Goal: Information Seeking & Learning: Compare options

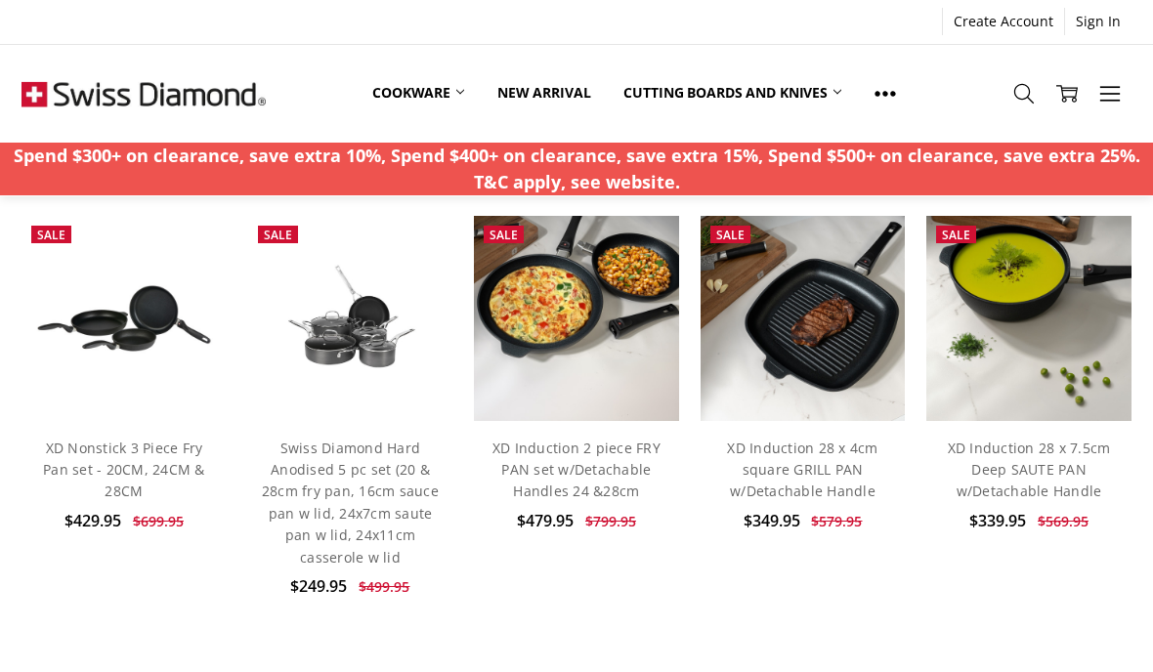
scroll to position [798, 0]
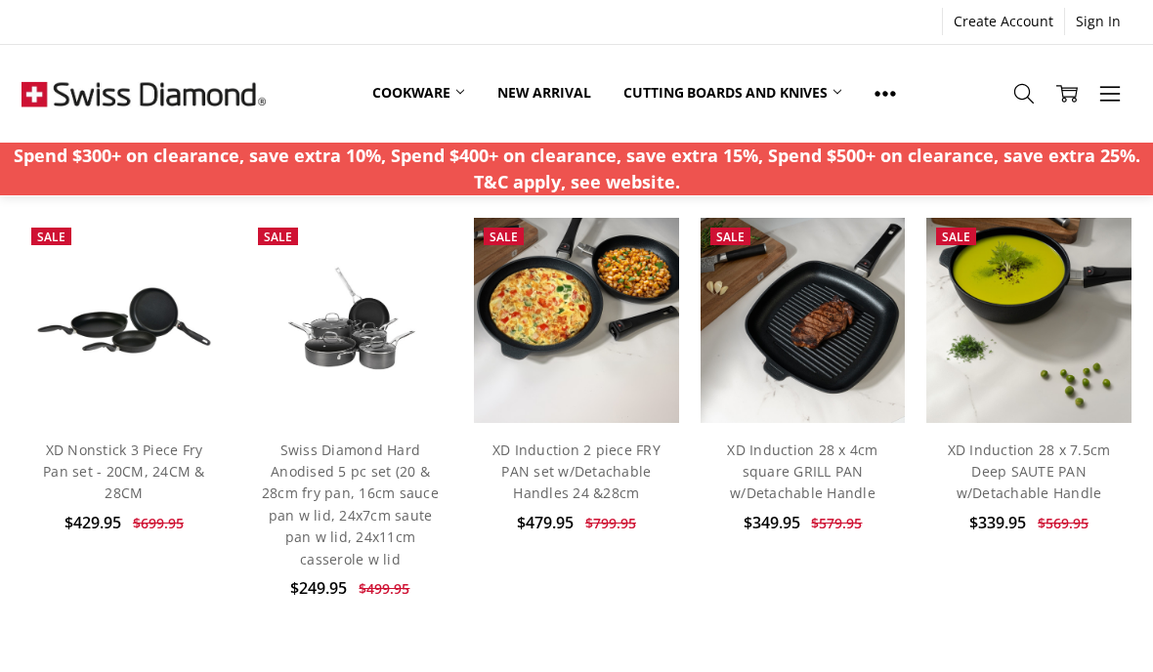
click at [155, 450] on link "XD Nonstick 3 Piece Fry Pan set - 20CM, 24CM & 28CM" at bounding box center [124, 472] width 162 height 63
click at [582, 480] on link "XD Induction 2 piece FRY PAN set w/Detachable Handles 24 &28cm" at bounding box center [577, 472] width 168 height 63
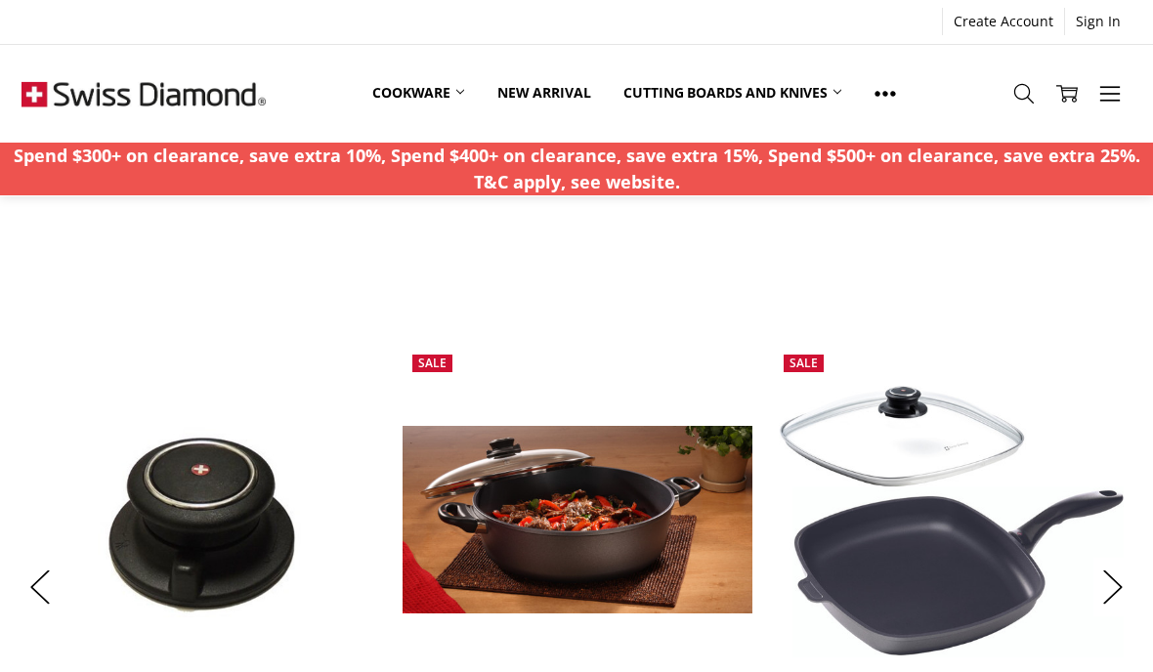
scroll to position [1274, 0]
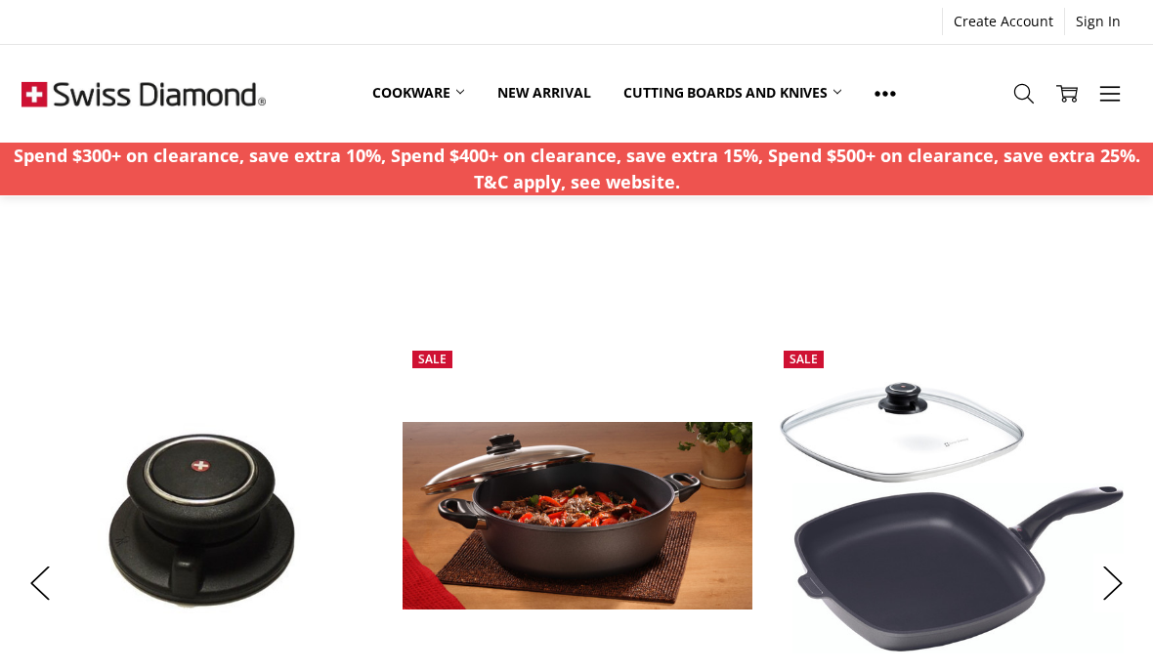
click at [1131, 599] on button "Next" at bounding box center [1113, 584] width 39 height 60
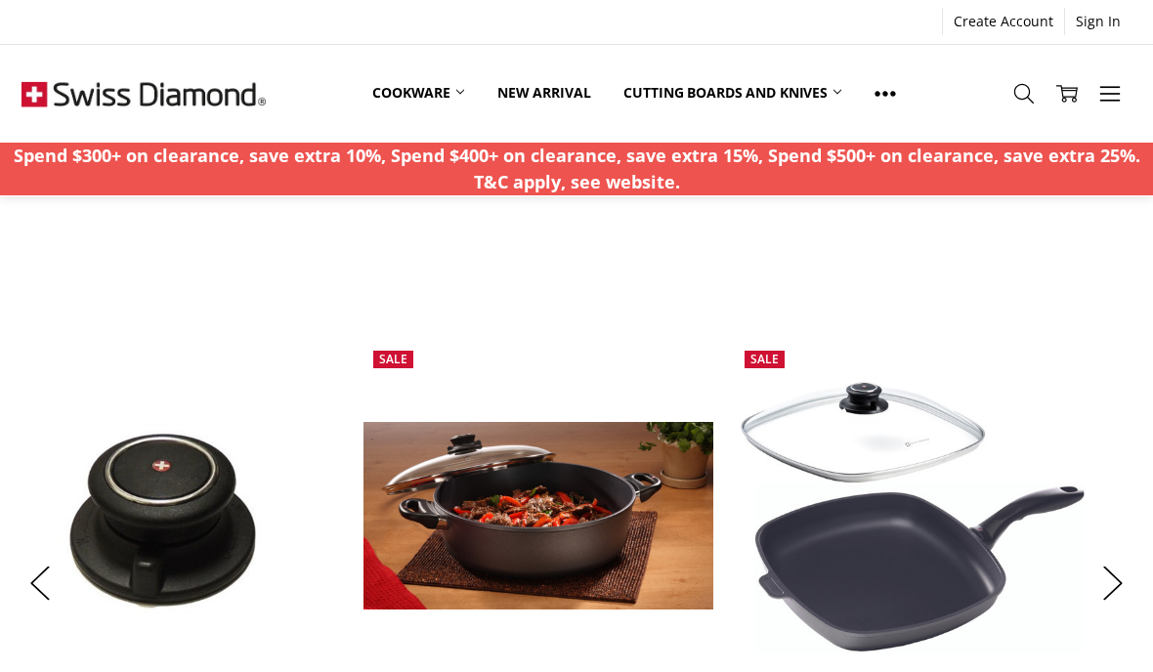
click at [1131, 599] on button "Next" at bounding box center [1113, 584] width 39 height 60
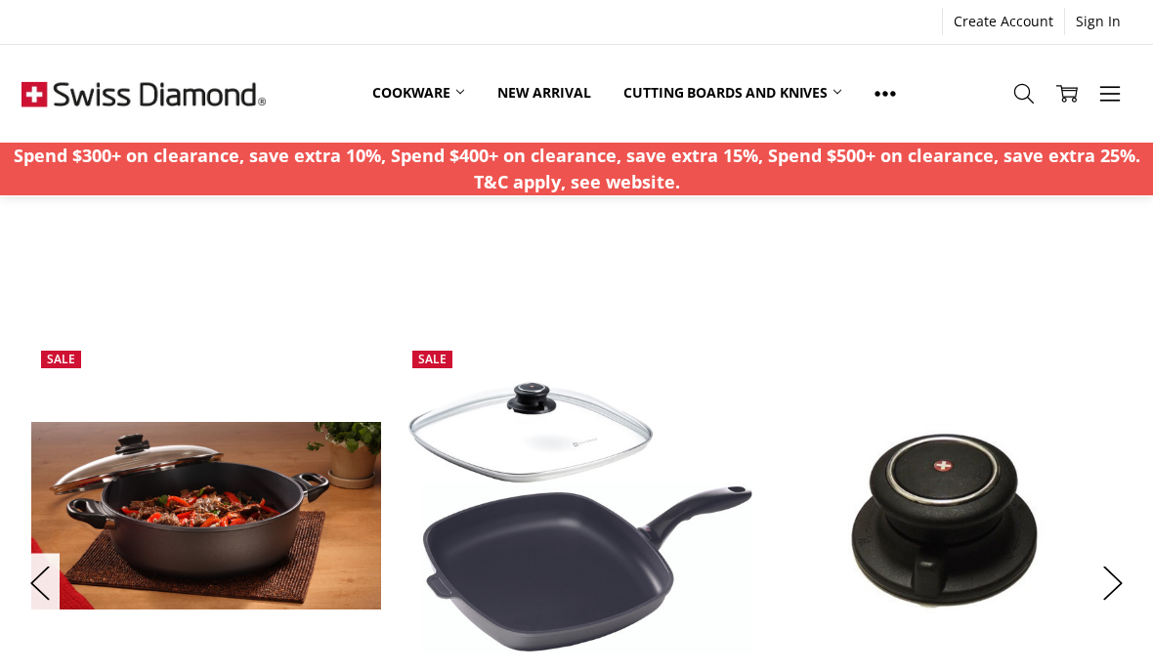
click at [1112, 582] on button "Next" at bounding box center [1113, 584] width 39 height 60
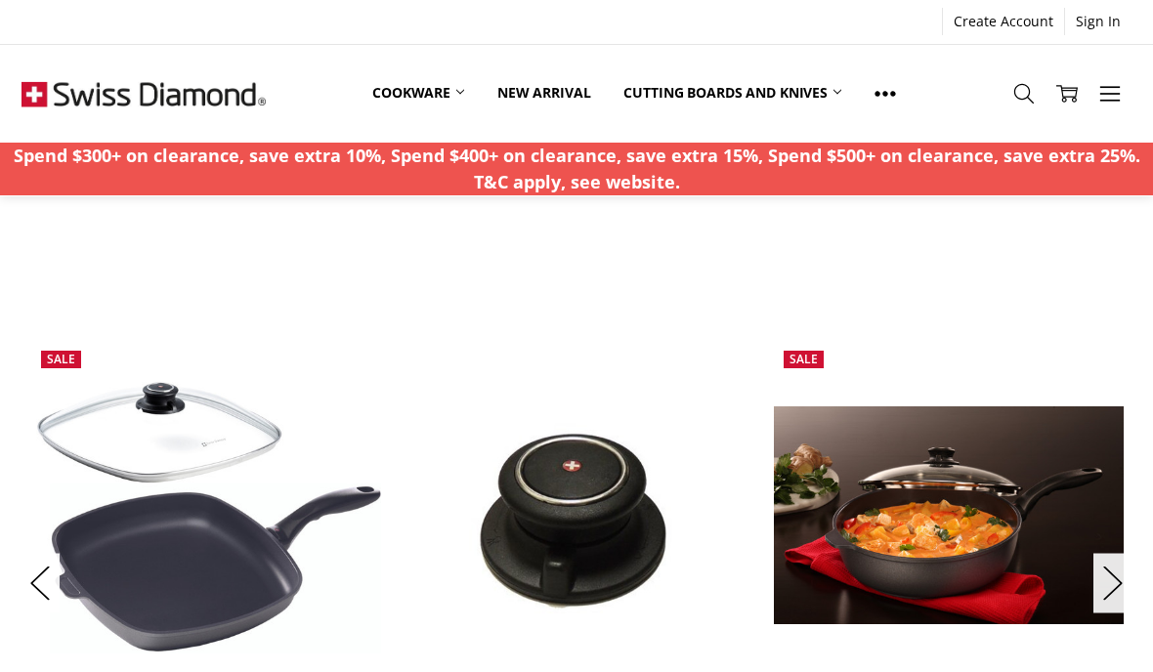
click at [1105, 583] on button "Next" at bounding box center [1113, 584] width 39 height 60
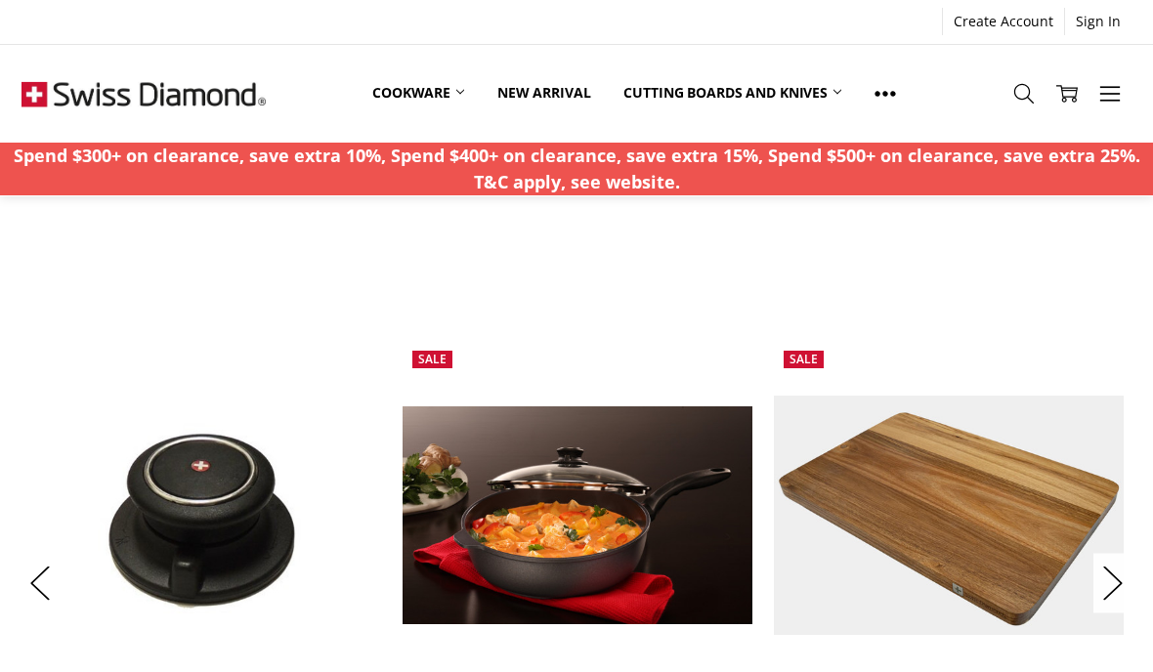
click at [1115, 595] on button "Next" at bounding box center [1113, 584] width 39 height 60
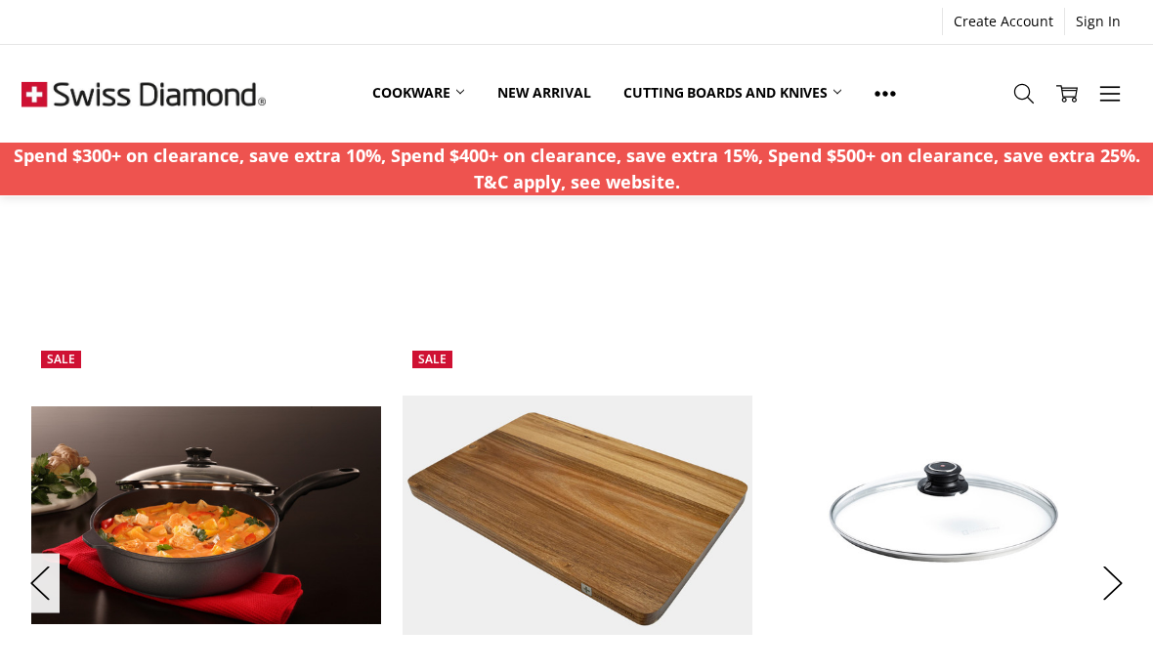
click at [1117, 599] on button "Next" at bounding box center [1113, 584] width 39 height 60
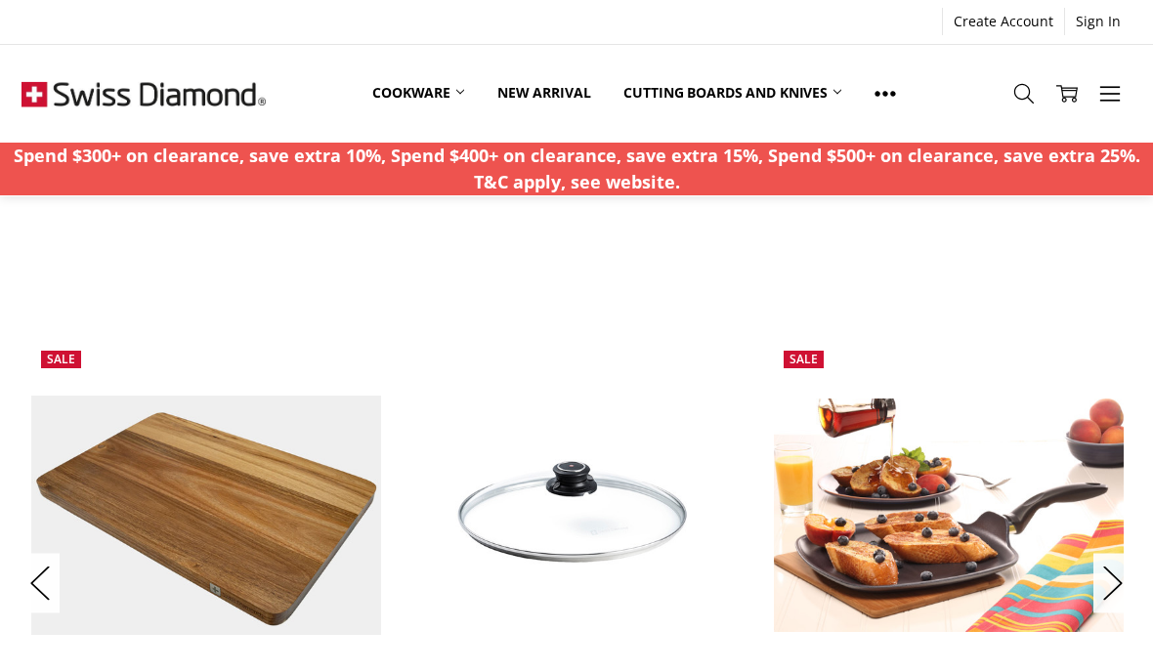
click at [1121, 600] on button "Next" at bounding box center [1113, 584] width 39 height 60
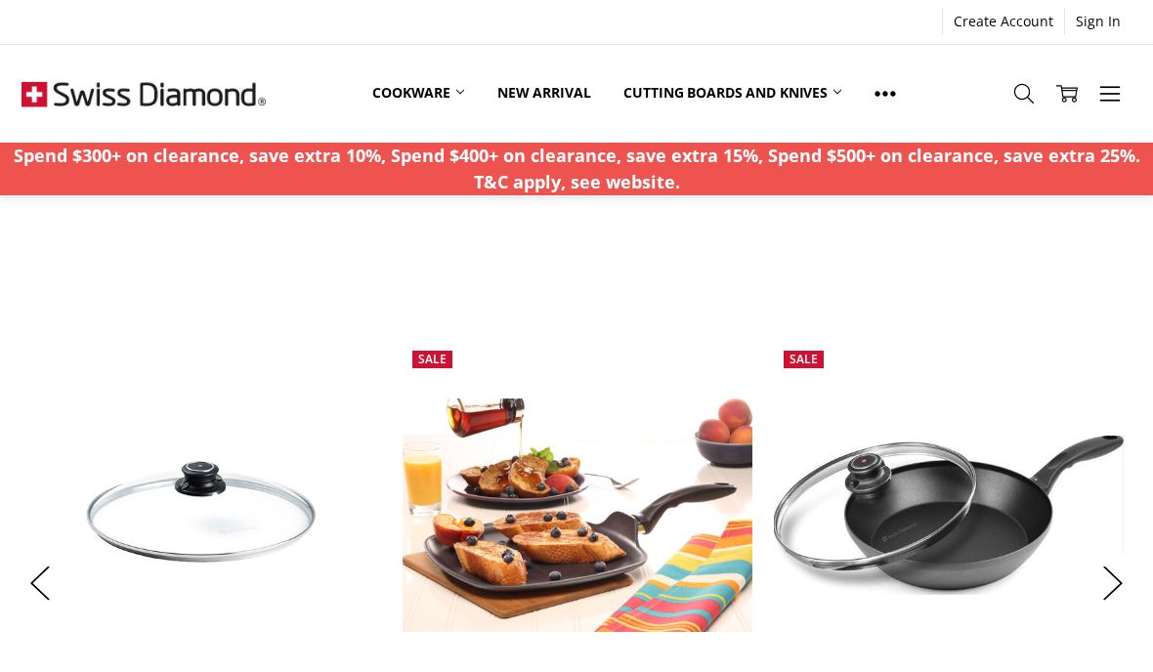
click at [1112, 585] on button "Next" at bounding box center [1113, 584] width 39 height 60
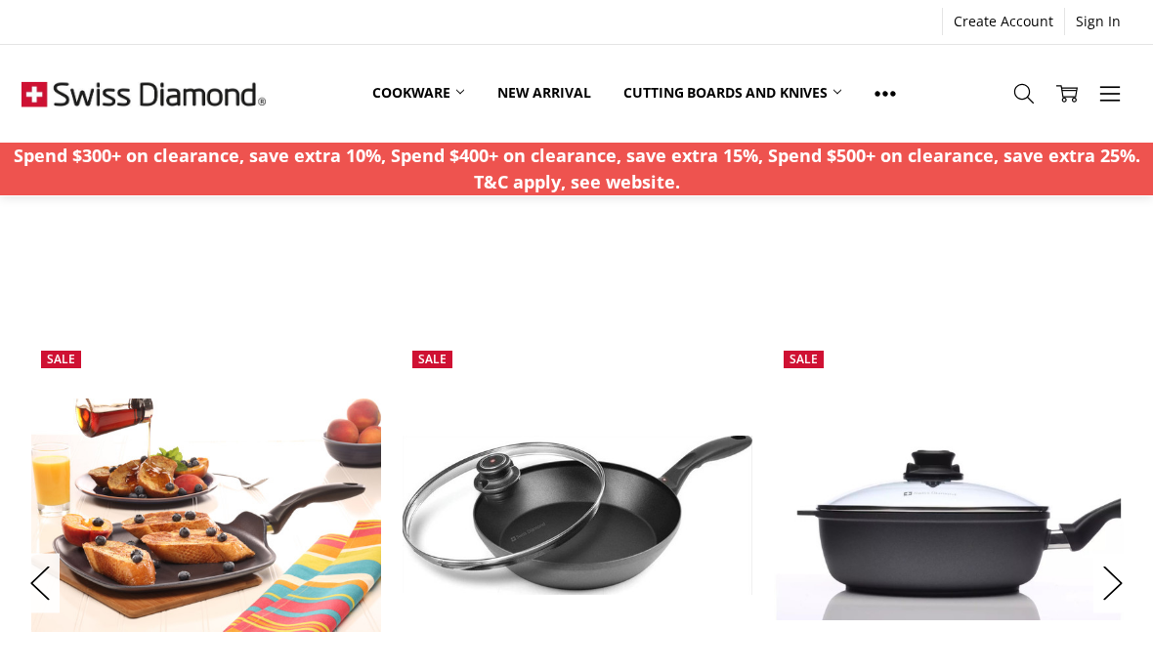
click at [1121, 597] on button "Next" at bounding box center [1113, 584] width 39 height 60
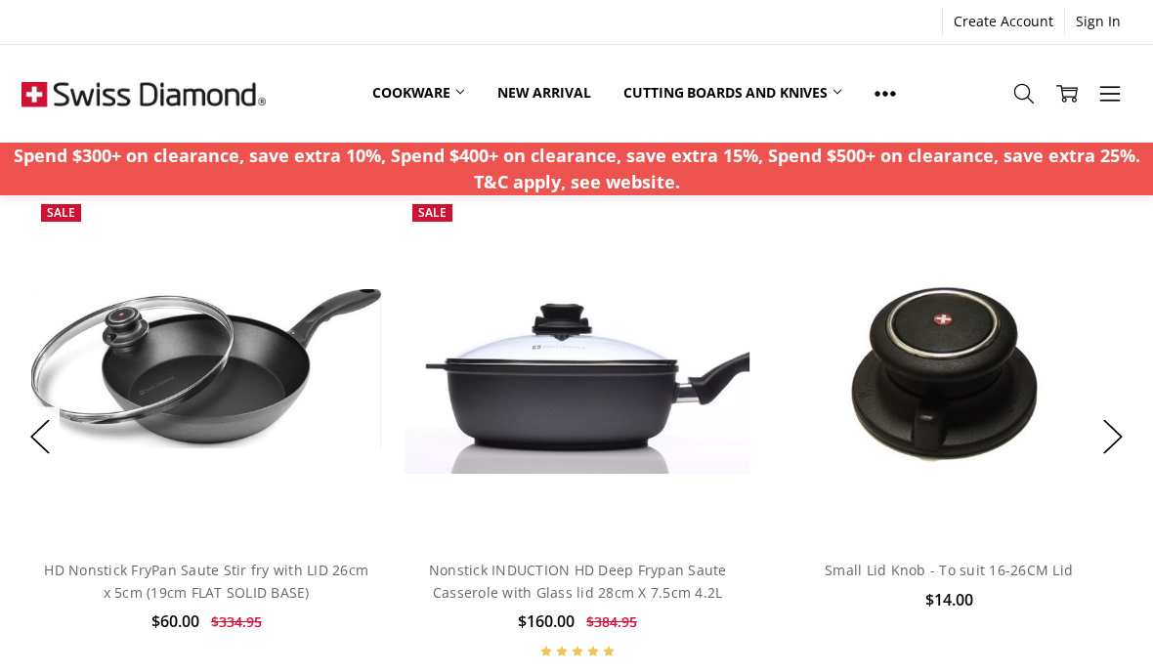
scroll to position [1421, 0]
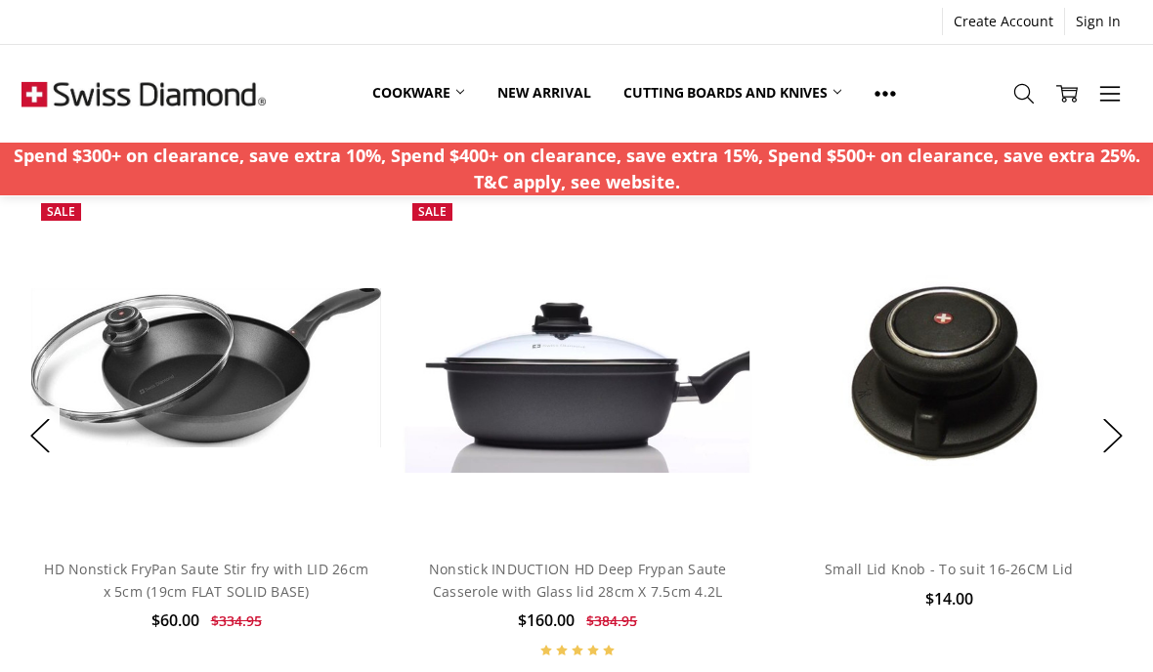
click at [1103, 459] on button "Next" at bounding box center [1113, 437] width 39 height 60
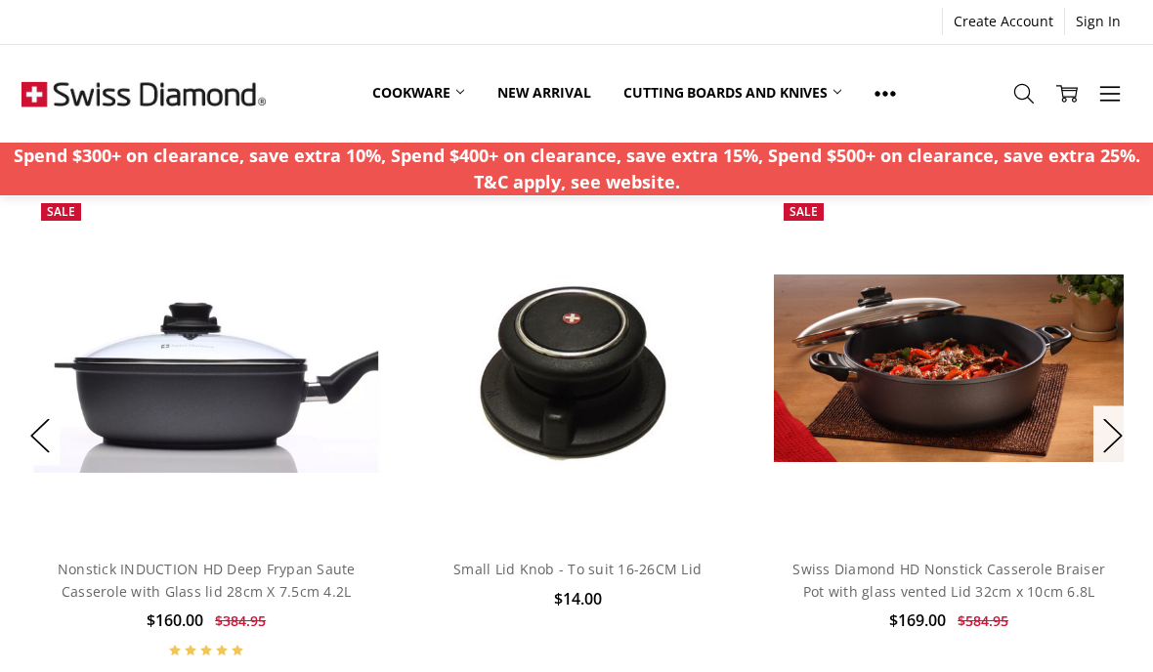
click at [1124, 424] on button "Next" at bounding box center [1113, 437] width 39 height 60
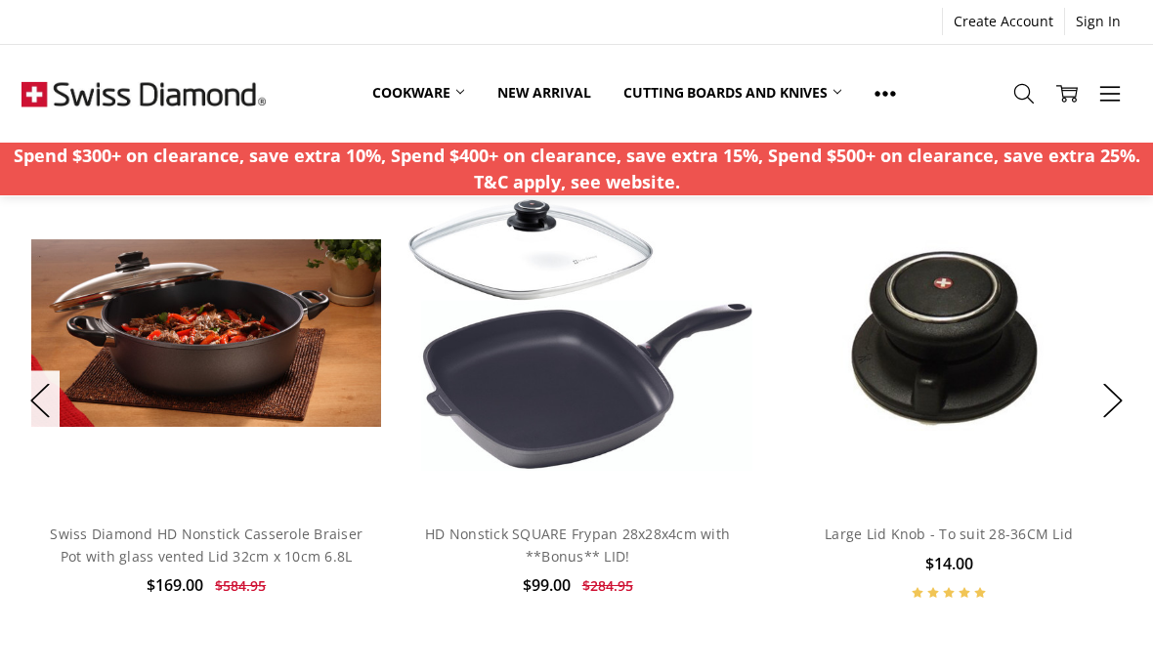
scroll to position [1452, 0]
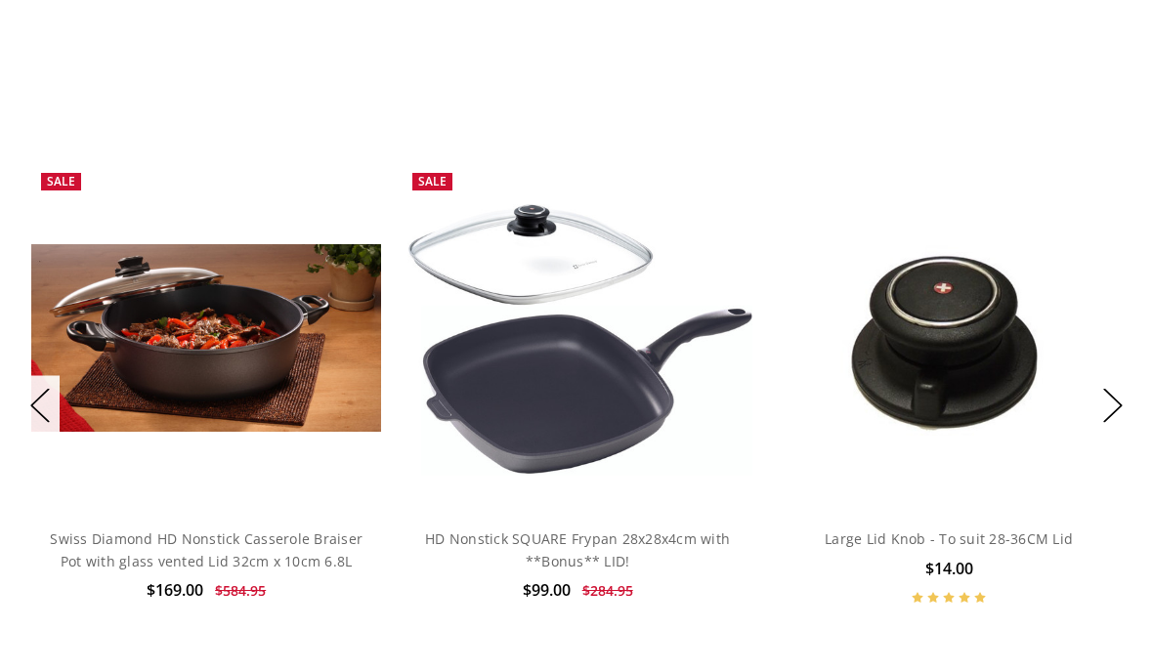
click at [572, 558] on link "HD Nonstick SQUARE Frypan 28x28x4cm with **Bonus** LID!" at bounding box center [577, 550] width 305 height 40
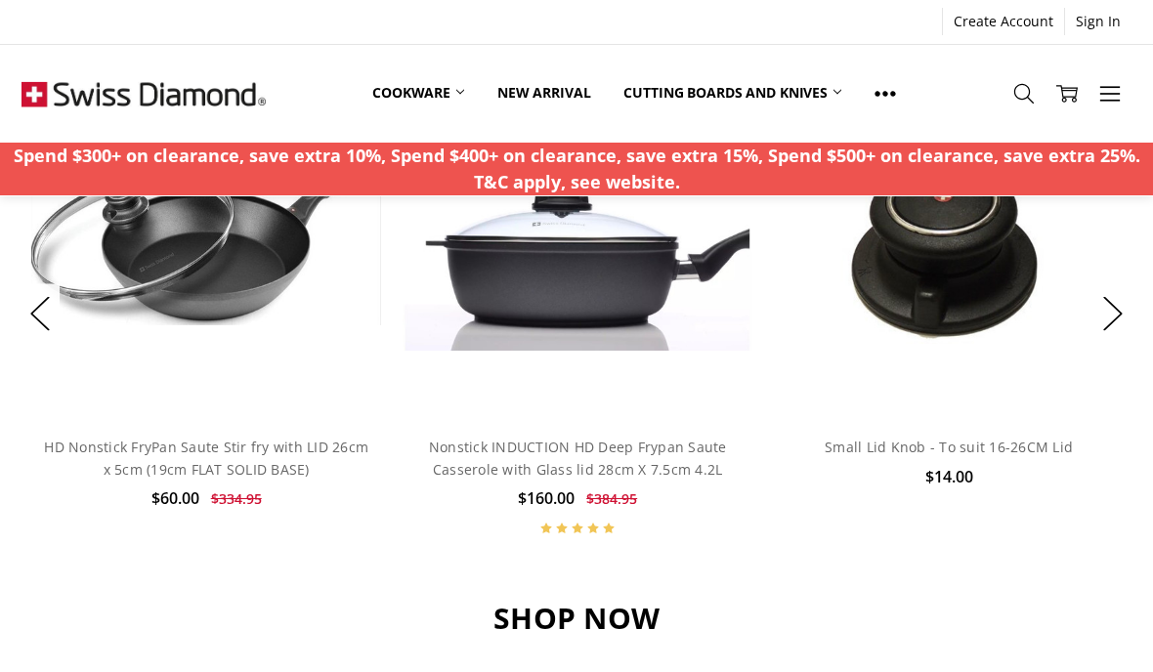
scroll to position [1549, 0]
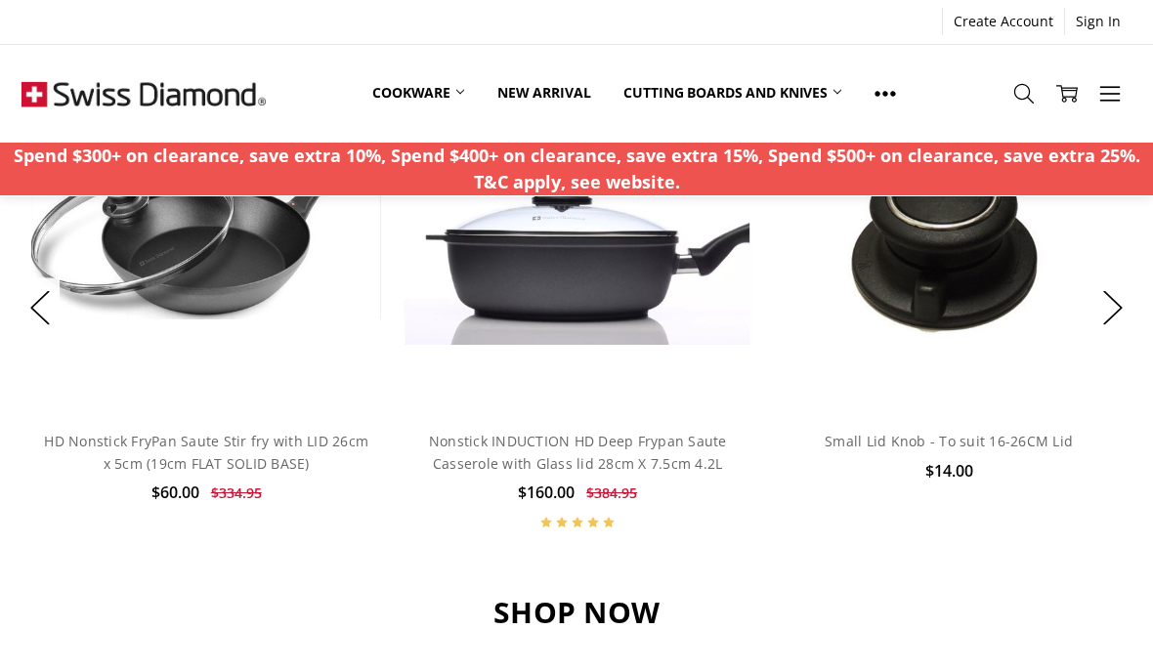
click at [202, 447] on link "HD Nonstick FryPan Saute Stir fry with LID 26cm x 5cm (19cm FLAT SOLID BASE)" at bounding box center [206, 452] width 325 height 40
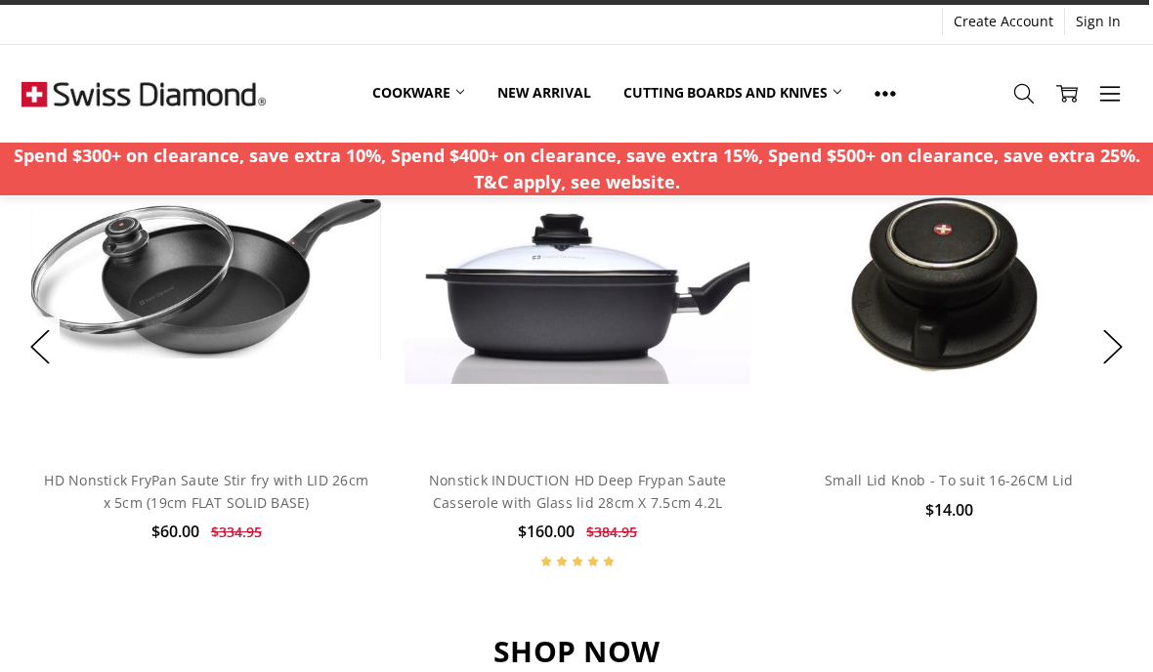
scroll to position [1472, 0]
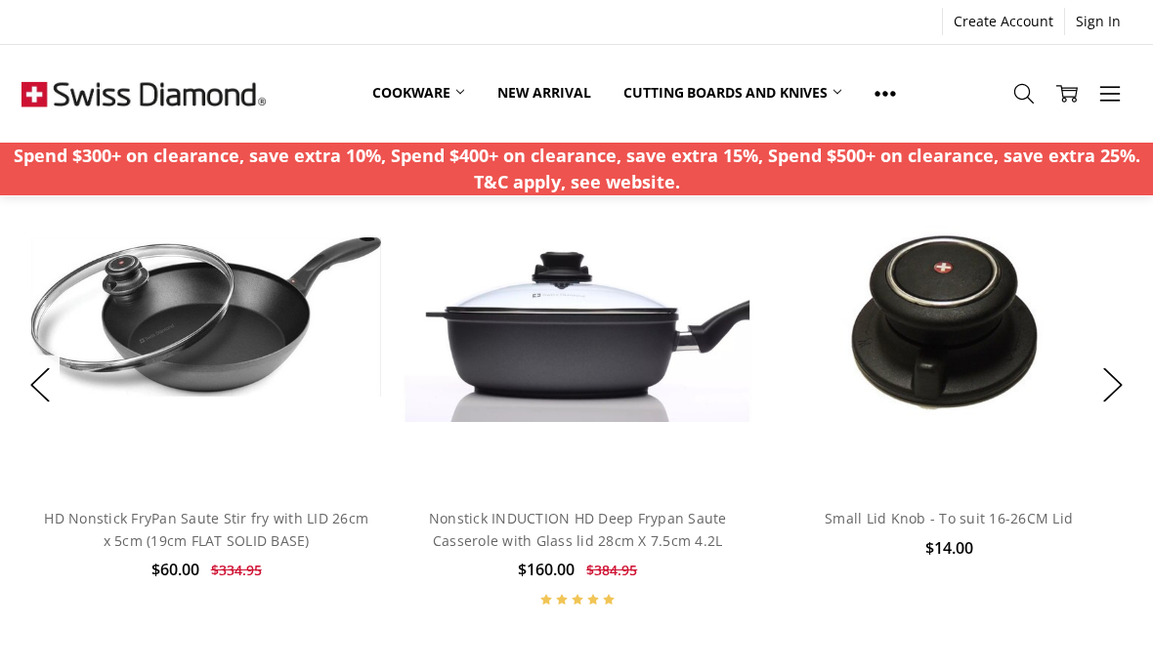
click at [1120, 391] on button "Next" at bounding box center [1113, 386] width 39 height 60
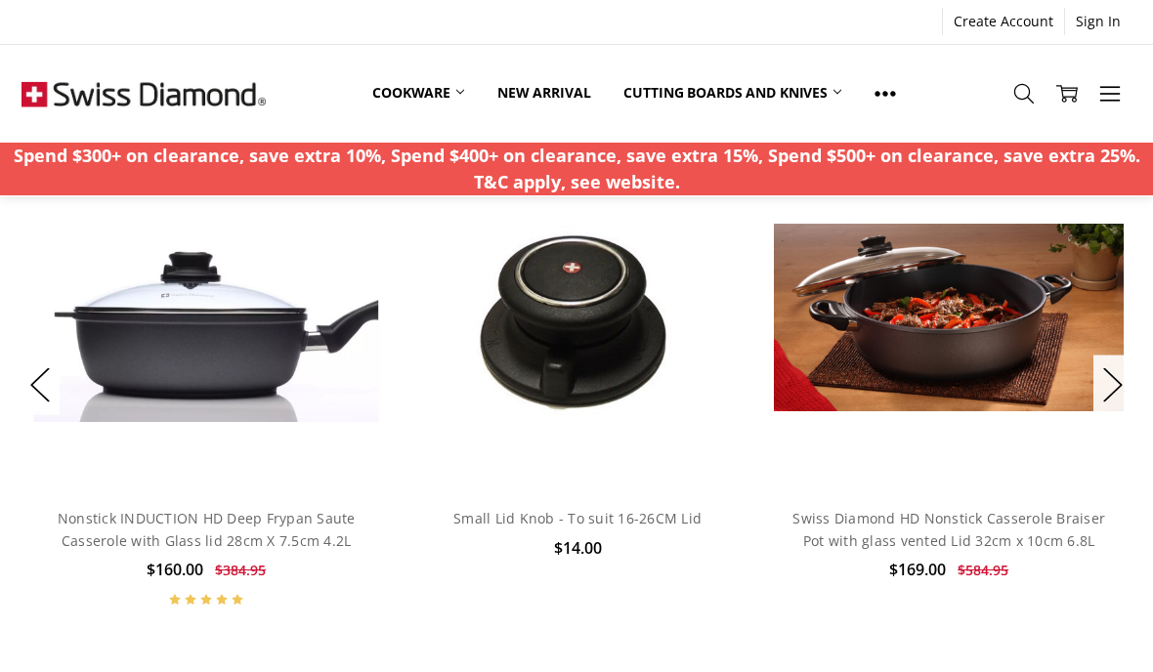
click at [1132, 385] on button "Next" at bounding box center [1113, 386] width 39 height 60
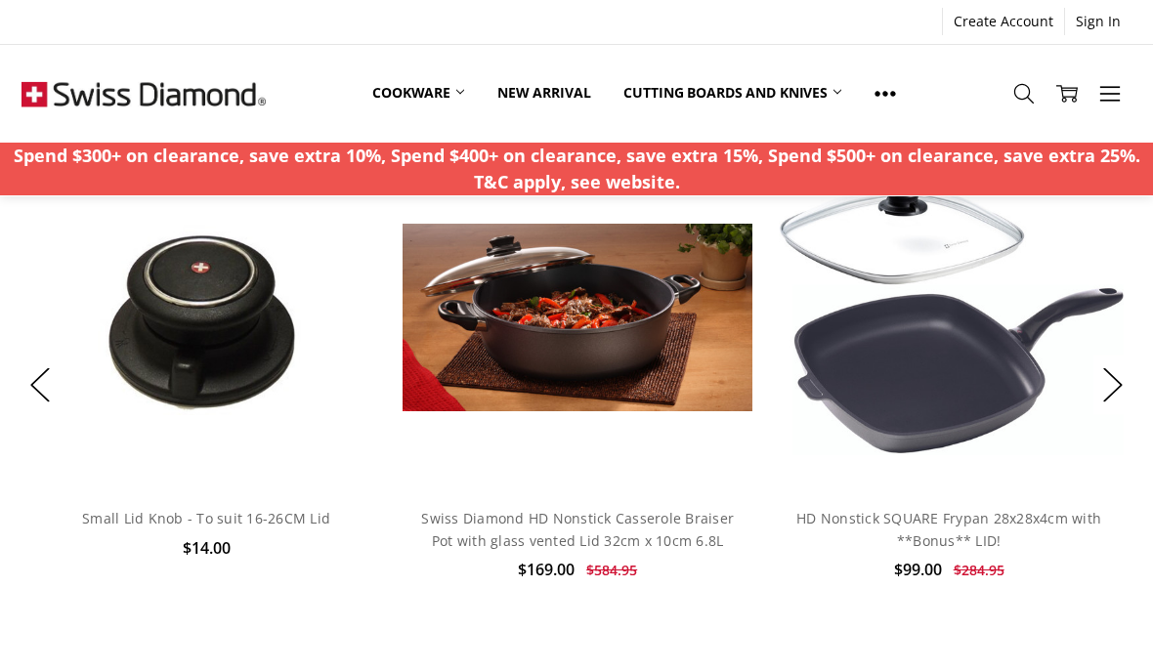
click at [1114, 383] on button "Next" at bounding box center [1113, 386] width 39 height 60
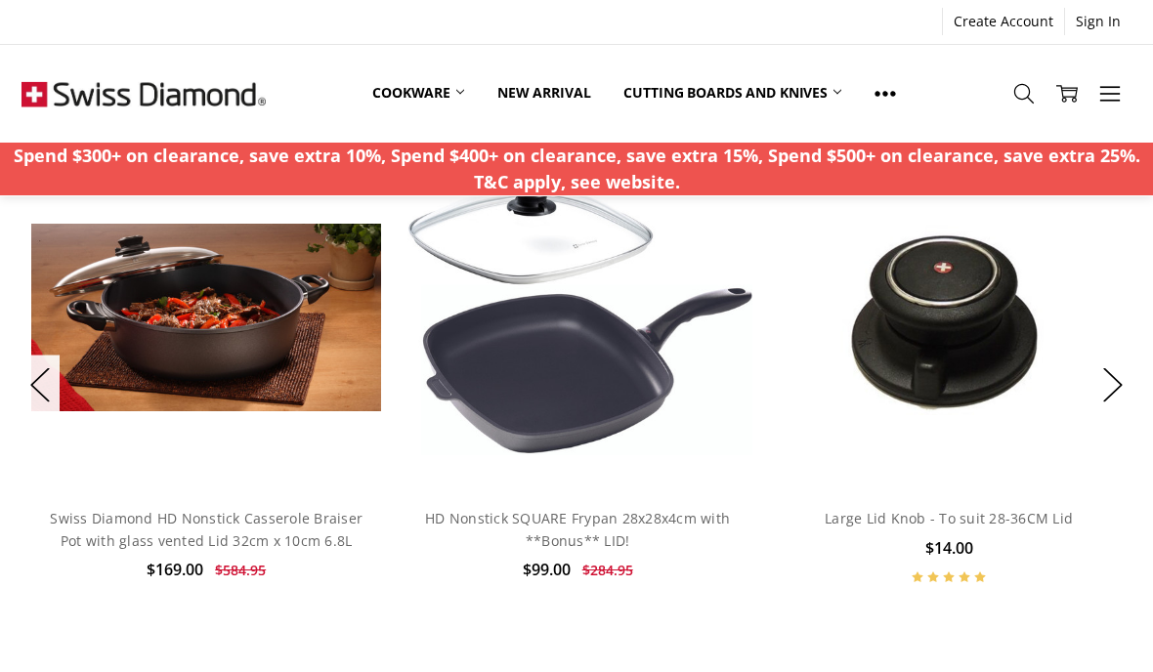
click at [1103, 390] on button "Next" at bounding box center [1113, 386] width 39 height 60
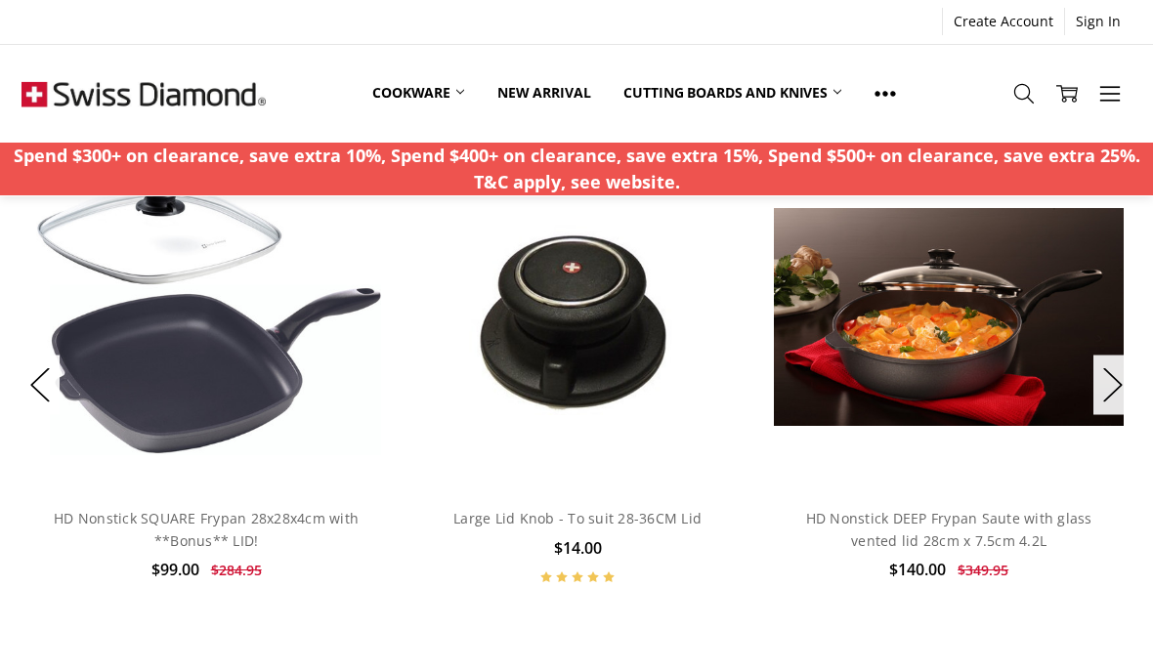
click at [1114, 391] on button "Next" at bounding box center [1113, 386] width 39 height 60
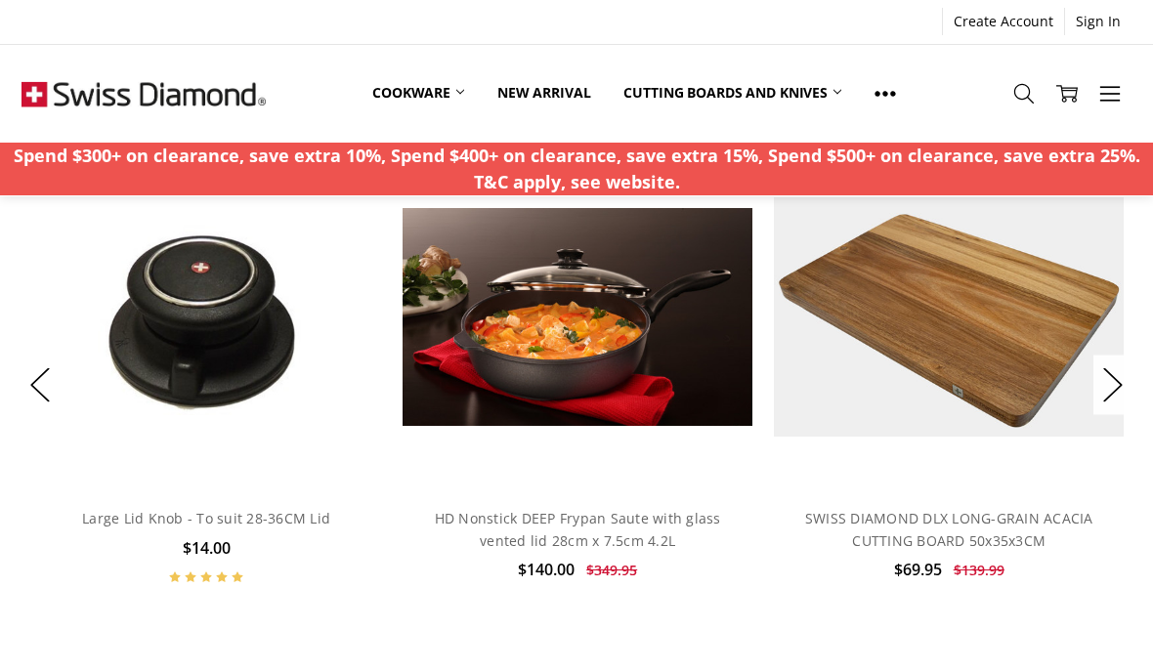
click at [1114, 379] on button "Next" at bounding box center [1113, 386] width 39 height 60
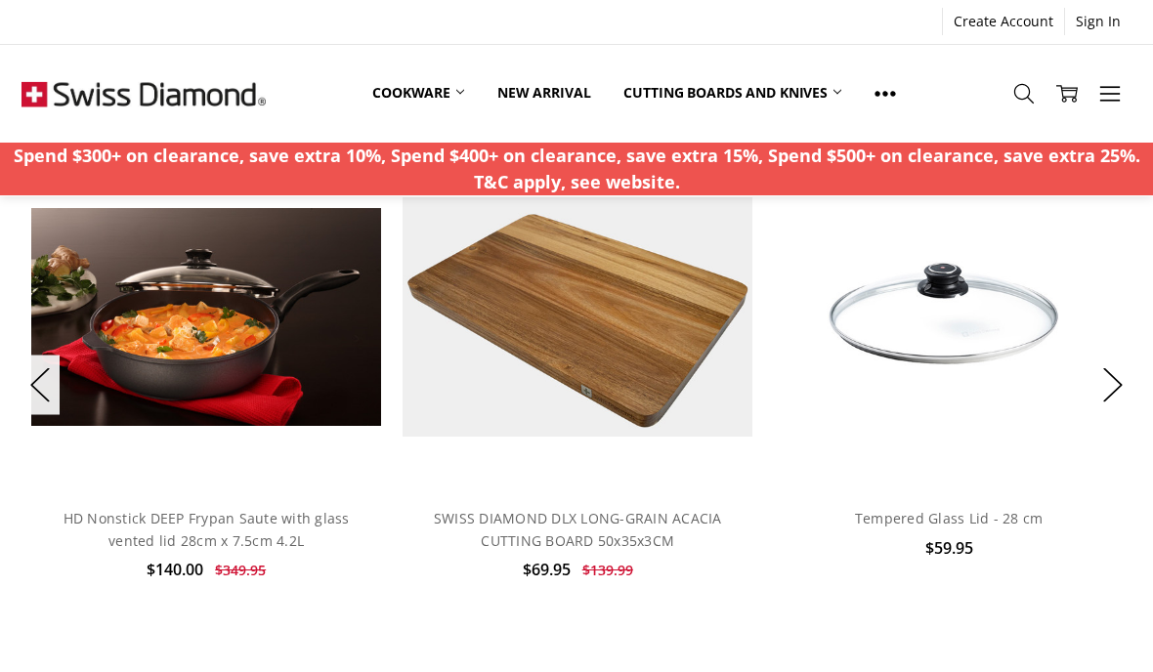
click at [1126, 400] on button "Next" at bounding box center [1113, 386] width 39 height 60
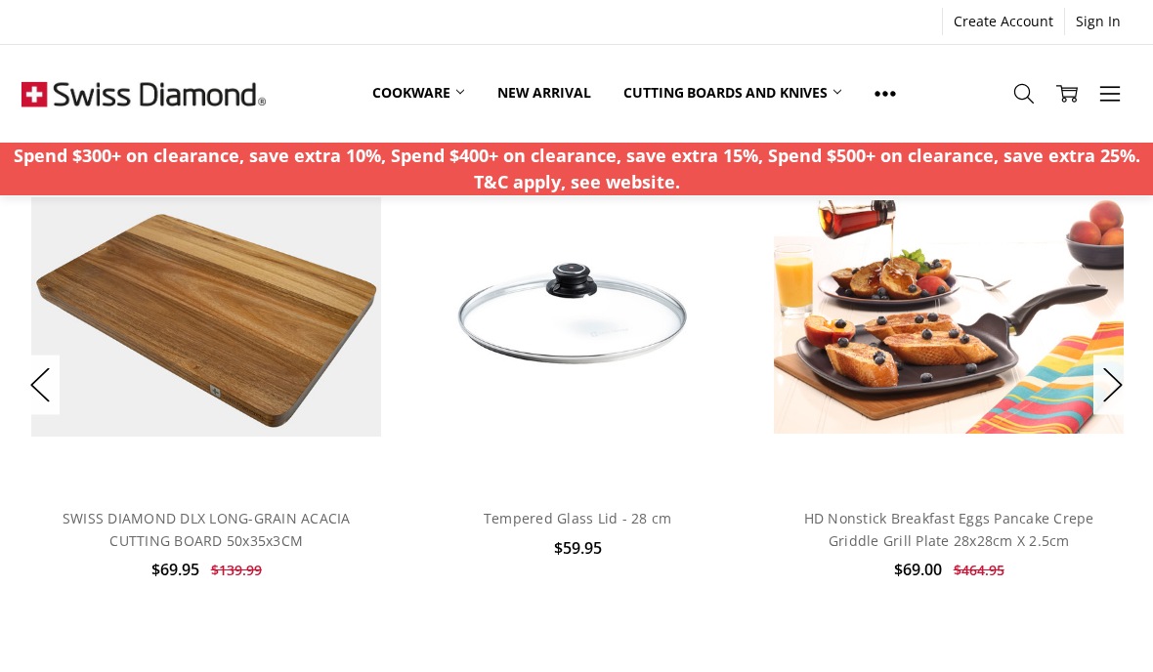
click at [1128, 391] on button "Next" at bounding box center [1113, 386] width 39 height 60
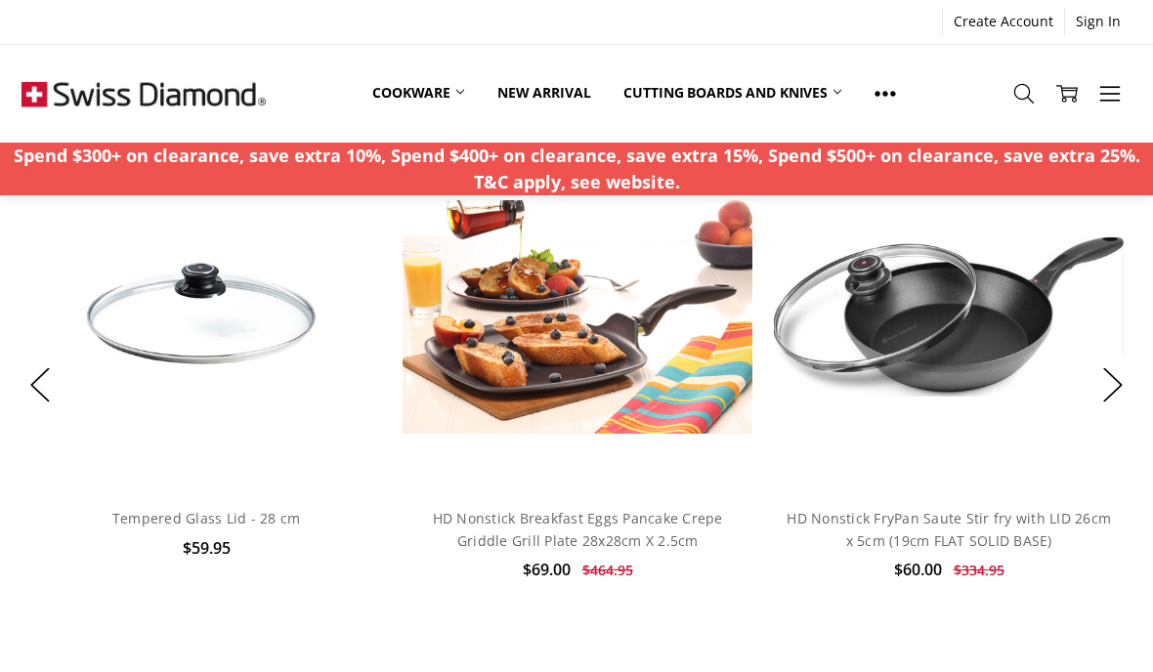
click at [1119, 377] on button "Next" at bounding box center [1113, 386] width 39 height 60
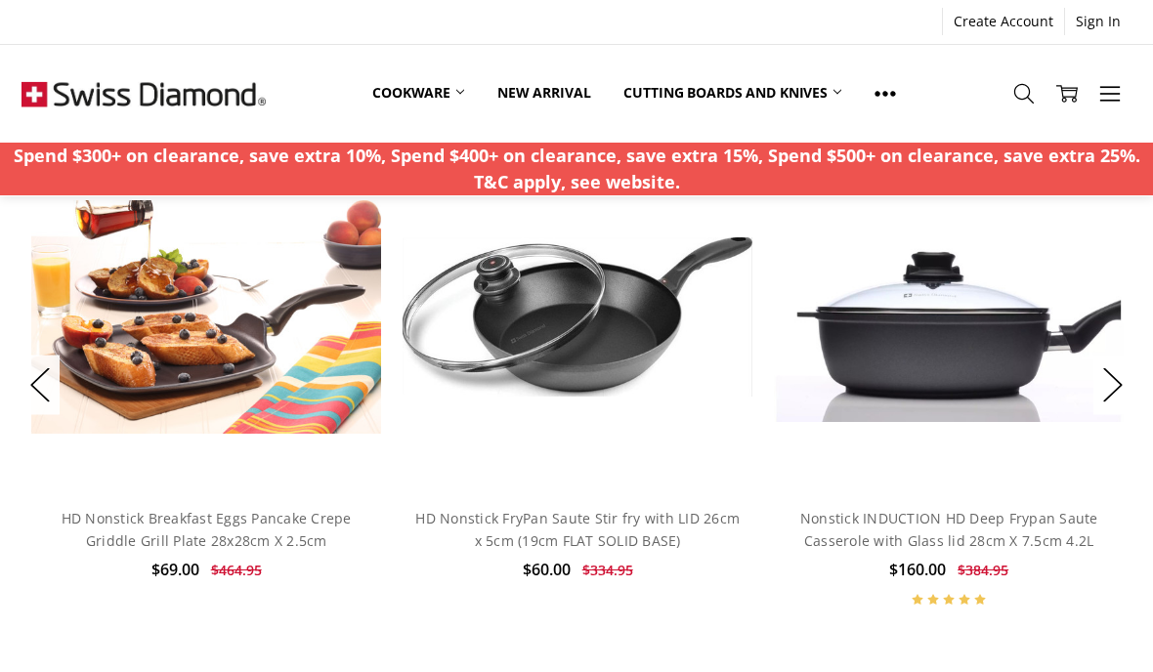
click at [1112, 373] on button "Next" at bounding box center [1113, 386] width 39 height 60
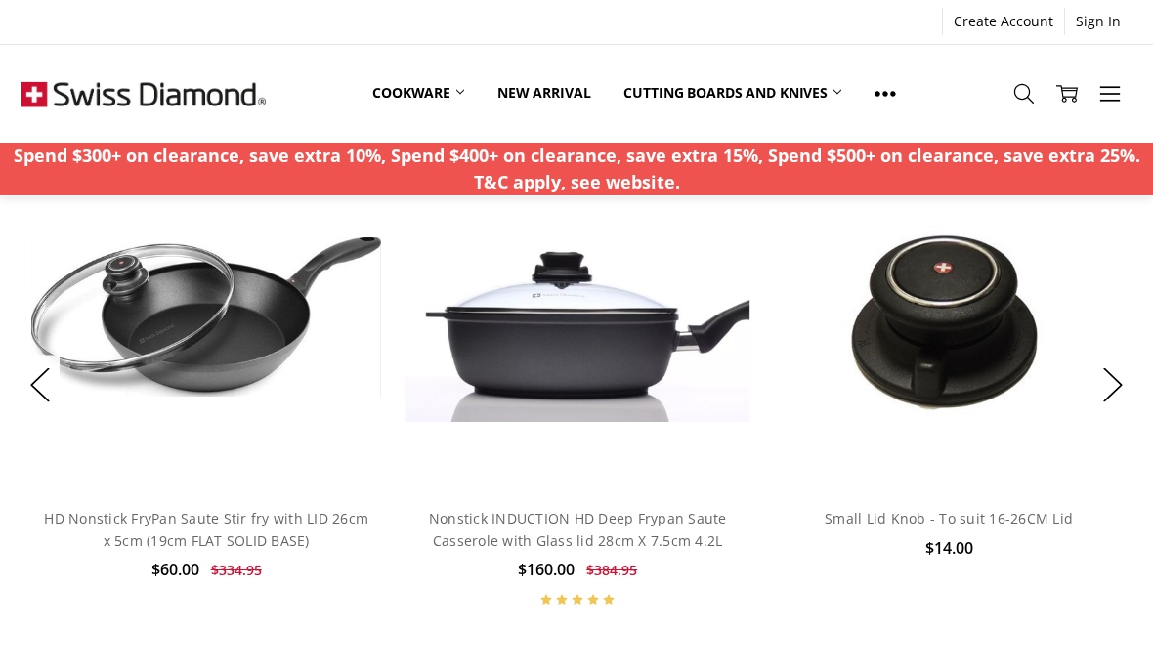
click at [1119, 387] on button "Next" at bounding box center [1113, 386] width 39 height 60
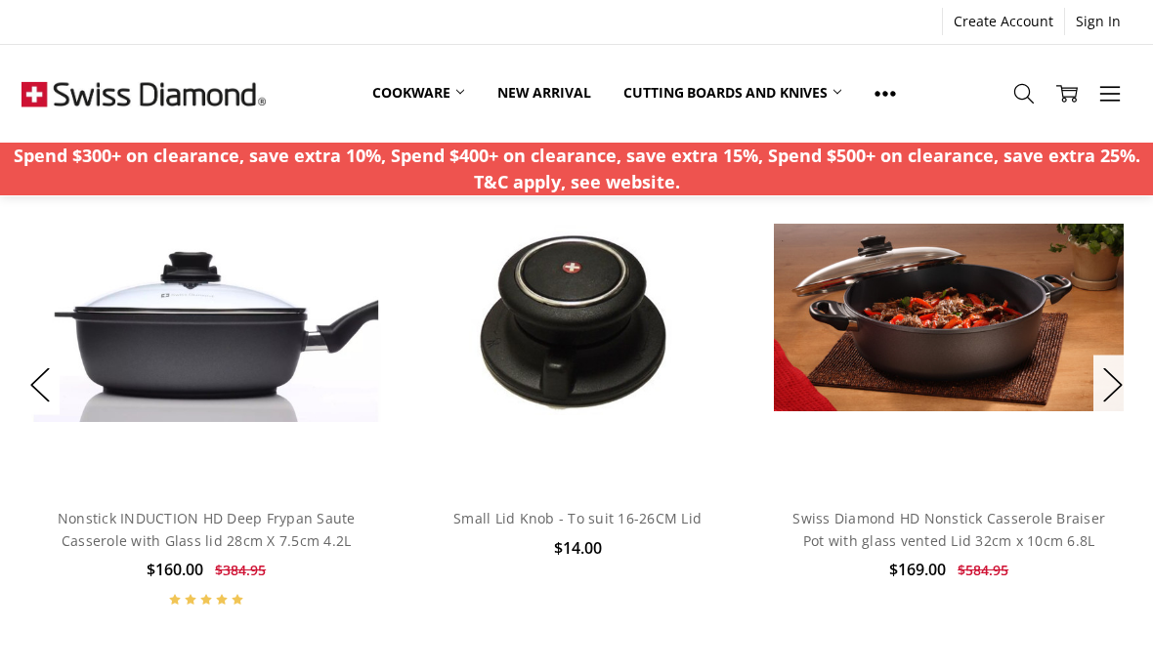
click at [1130, 398] on button "Next" at bounding box center [1113, 386] width 39 height 60
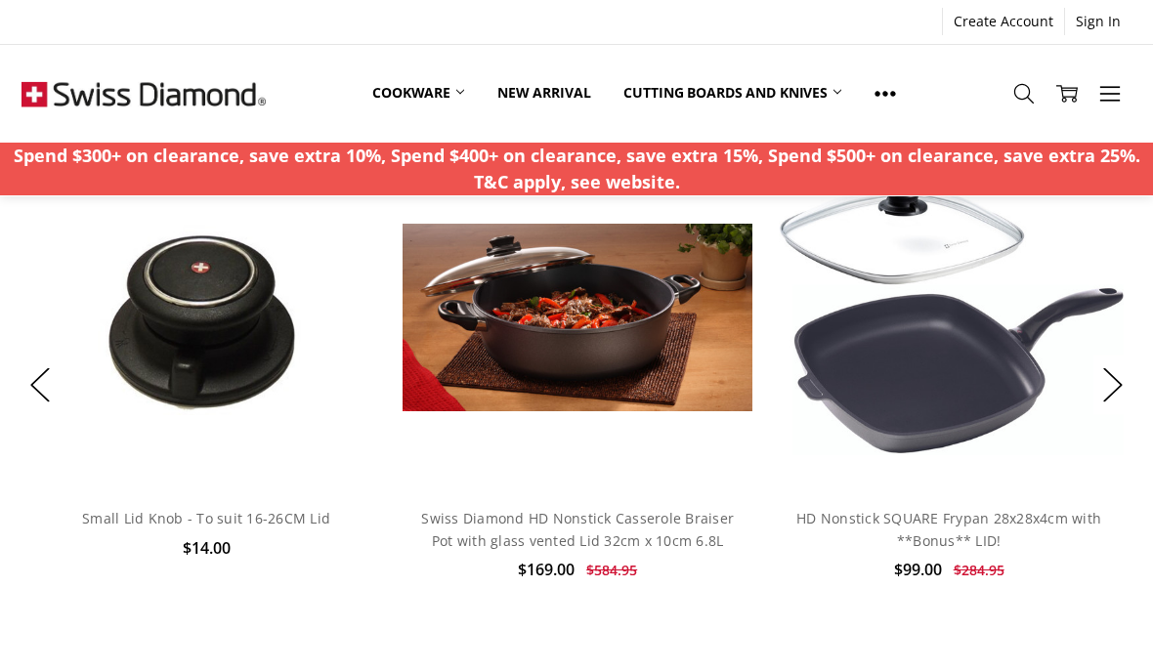
click at [1128, 385] on button "Next" at bounding box center [1113, 386] width 39 height 60
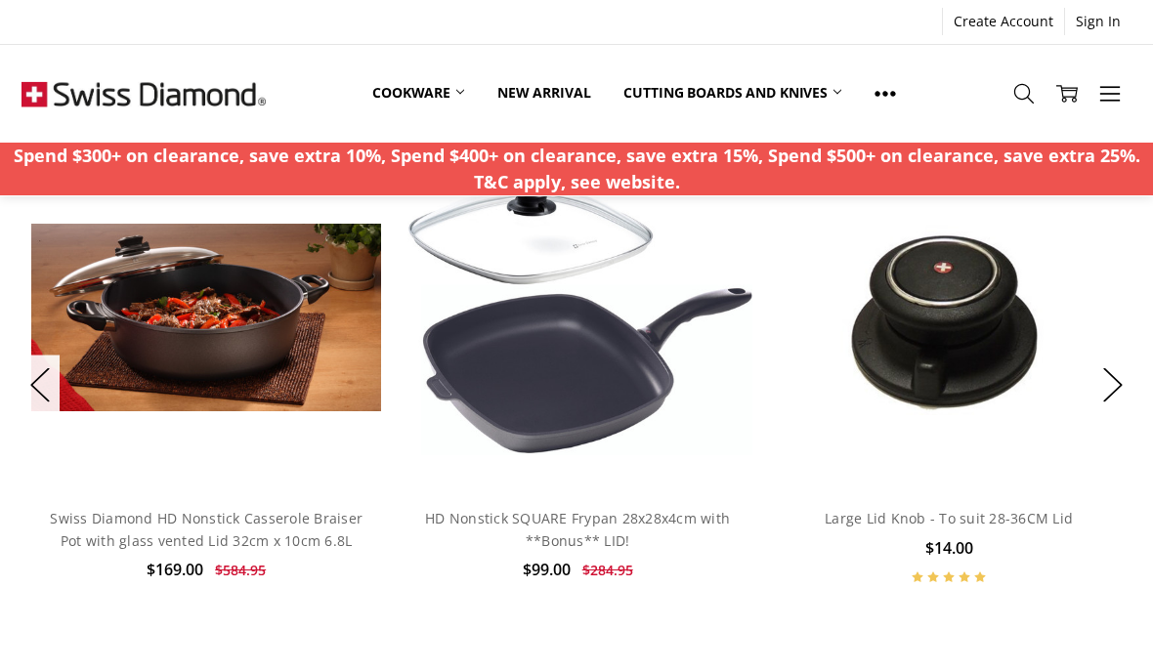
click at [1111, 399] on button "Next" at bounding box center [1113, 386] width 39 height 60
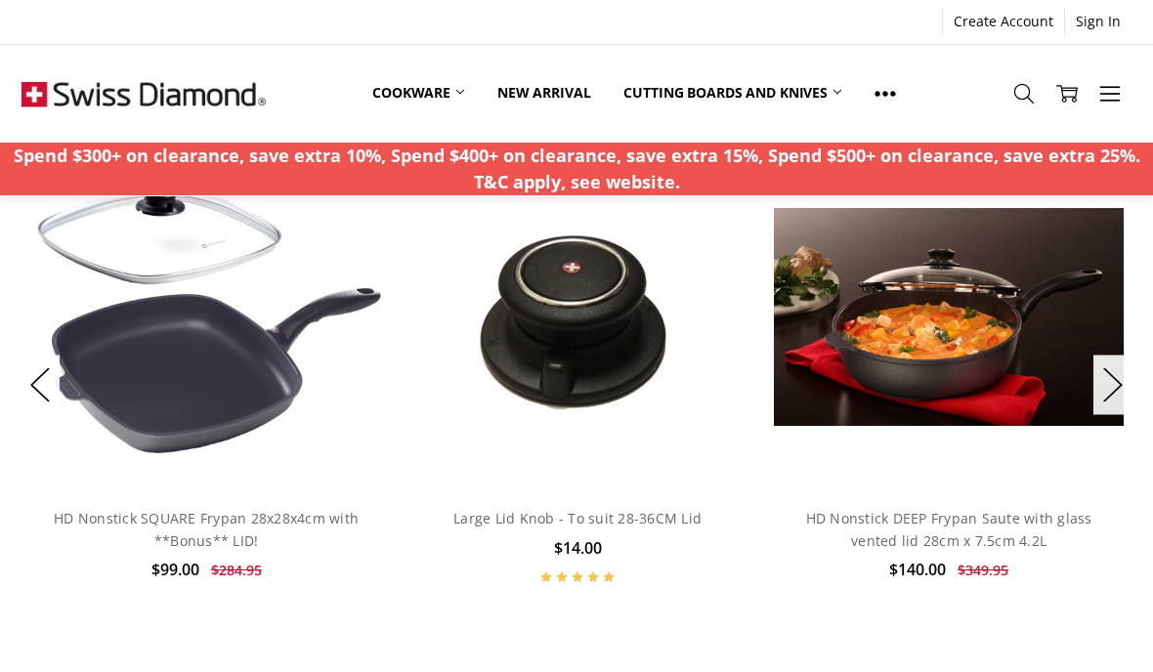
click at [442, 87] on link "Cookware" at bounding box center [418, 92] width 125 height 43
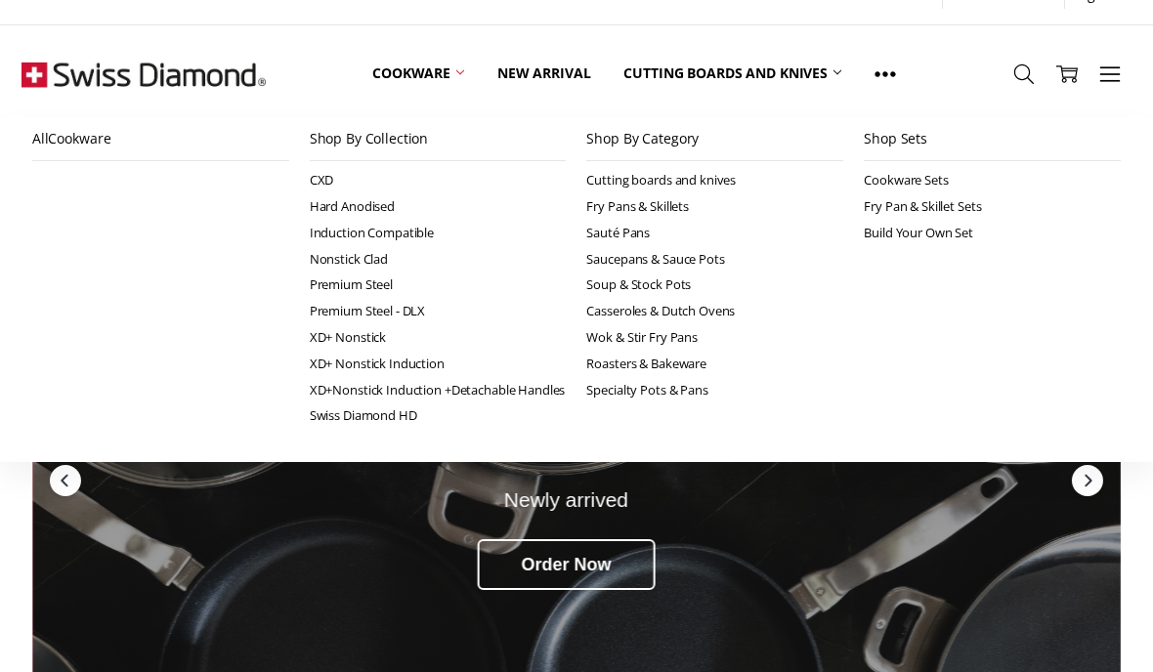
scroll to position [0, 0]
